Goal: Task Accomplishment & Management: Complete application form

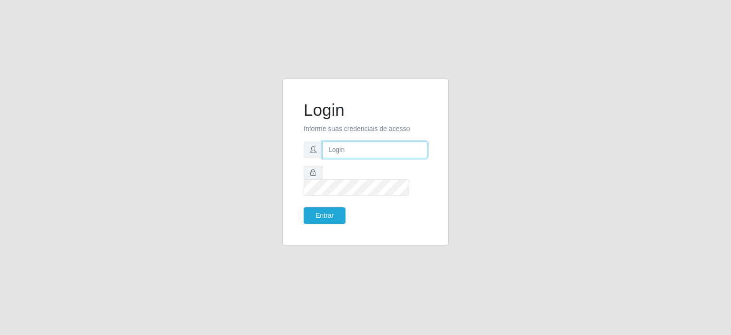
click at [333, 154] on input "text" at bounding box center [374, 149] width 105 height 17
type input "[EMAIL_ADDRESS][DOMAIN_NAME]"
click at [334, 207] on button "Entrar" at bounding box center [325, 215] width 42 height 17
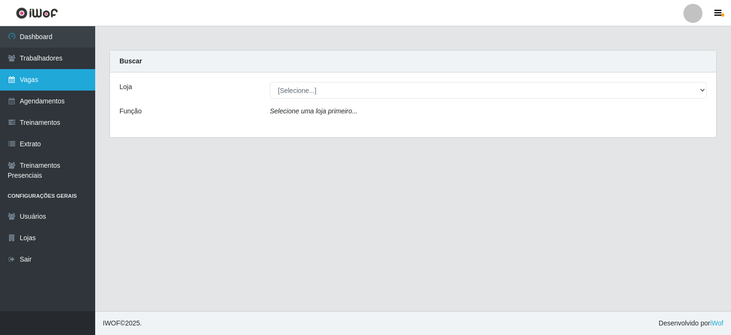
click at [44, 80] on link "Vagas" at bounding box center [47, 79] width 95 height 21
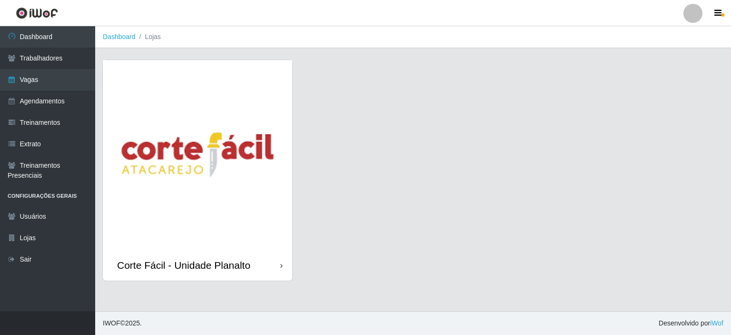
click at [171, 132] on img at bounding box center [198, 155] width 190 height 190
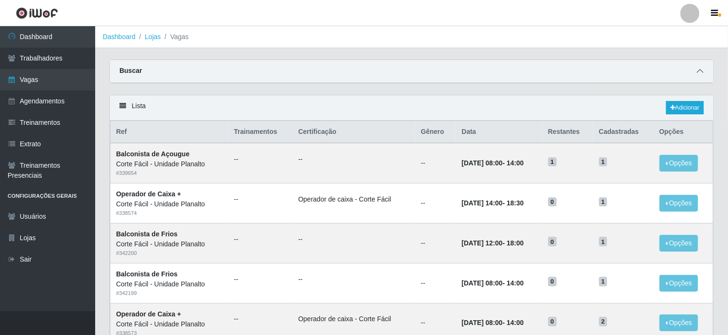
click at [702, 69] on icon at bounding box center [700, 71] width 7 height 7
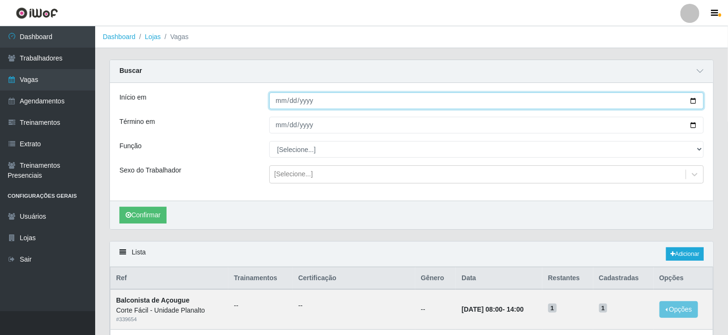
click at [693, 100] on input "Início em" at bounding box center [486, 100] width 435 height 17
type input "[DATE]"
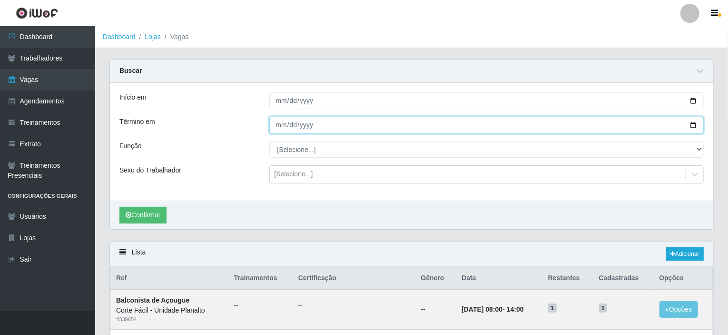
click at [688, 124] on input "Término em" at bounding box center [486, 125] width 435 height 17
click at [692, 123] on input "Término em" at bounding box center [486, 125] width 435 height 17
type input "[DATE]"
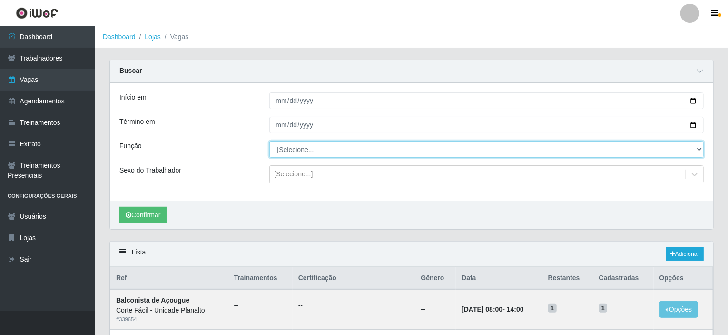
click at [369, 151] on select "[Selecione...] ASG ASG + ASG ++ Auxiliar de Estacionamento Auxiliar de Estacion…" at bounding box center [486, 149] width 435 height 17
select select "115"
click at [269, 141] on select "[Selecione...] ASG ASG + ASG ++ Auxiliar de Estacionamento Auxiliar de Estacion…" at bounding box center [486, 149] width 435 height 17
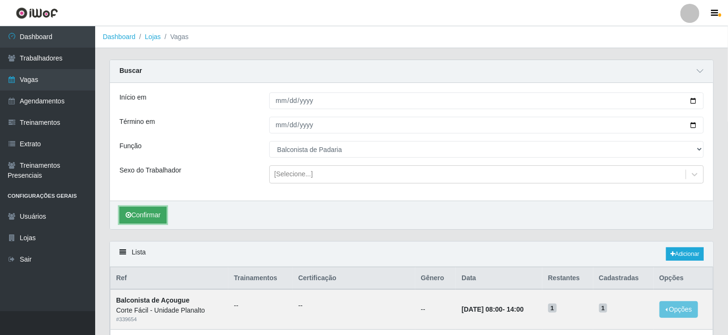
click at [154, 217] on button "Confirmar" at bounding box center [143, 215] width 47 height 17
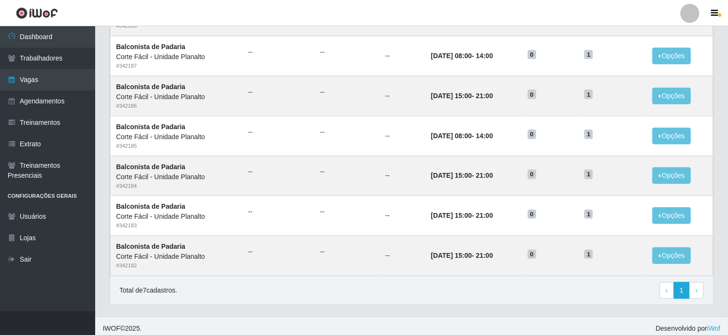
scroll to position [297, 0]
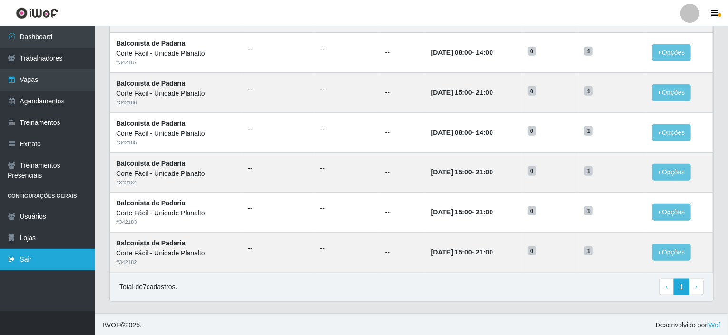
click at [33, 256] on link "Sair" at bounding box center [47, 259] width 95 height 21
